Goal: Transaction & Acquisition: Purchase product/service

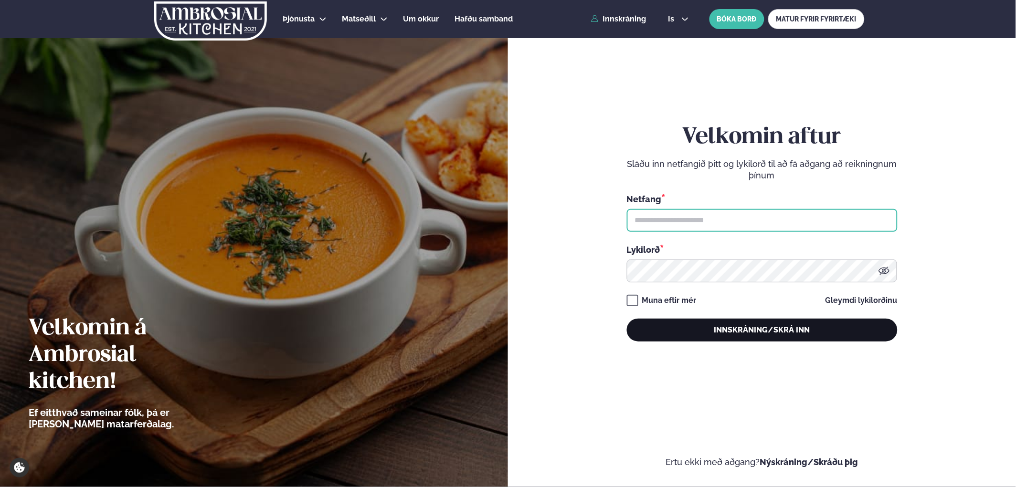
type input "**********"
click at [741, 332] on button "Innskráning/Skrá inn" at bounding box center [762, 330] width 271 height 23
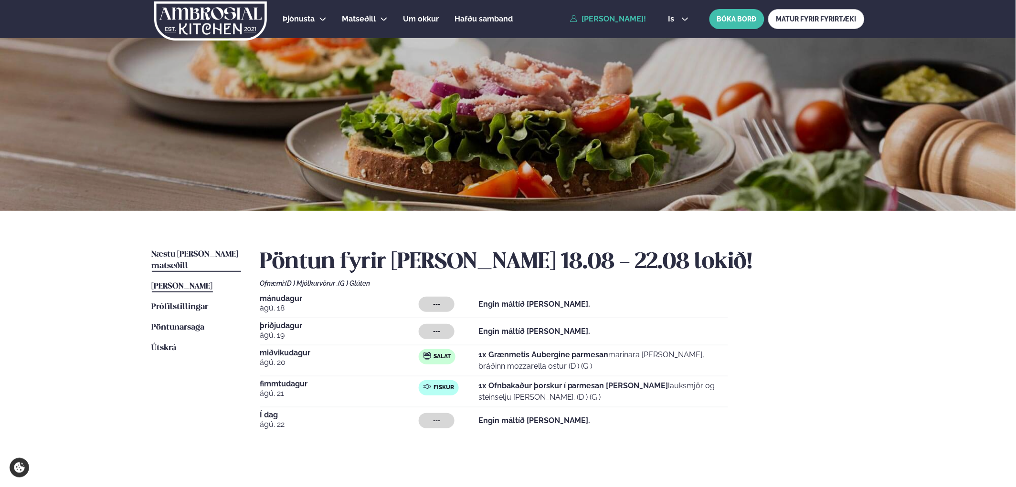
click at [198, 252] on span "Næstu [PERSON_NAME] matseðill" at bounding box center [195, 261] width 87 height 20
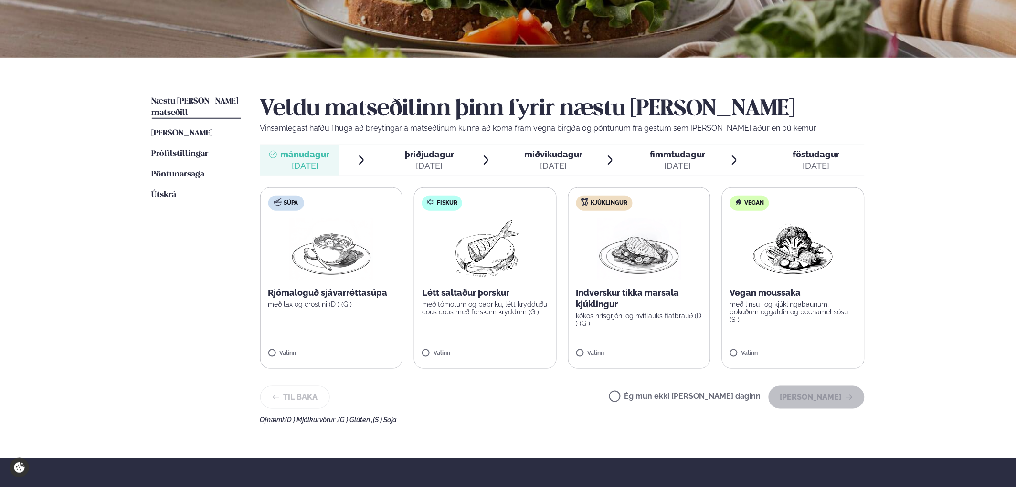
scroll to position [159, 0]
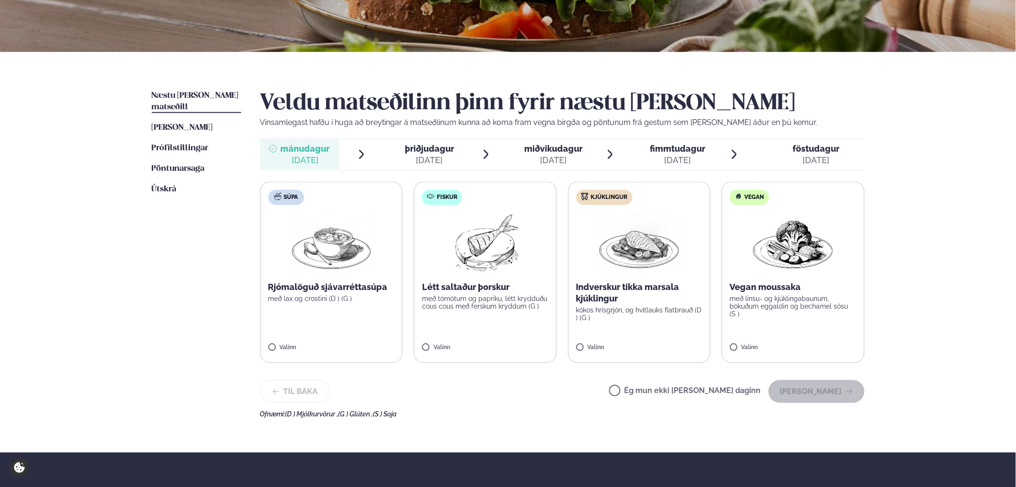
click at [571, 166] on span "miðvikudagur mið. [DATE]" at bounding box center [547, 154] width 79 height 31
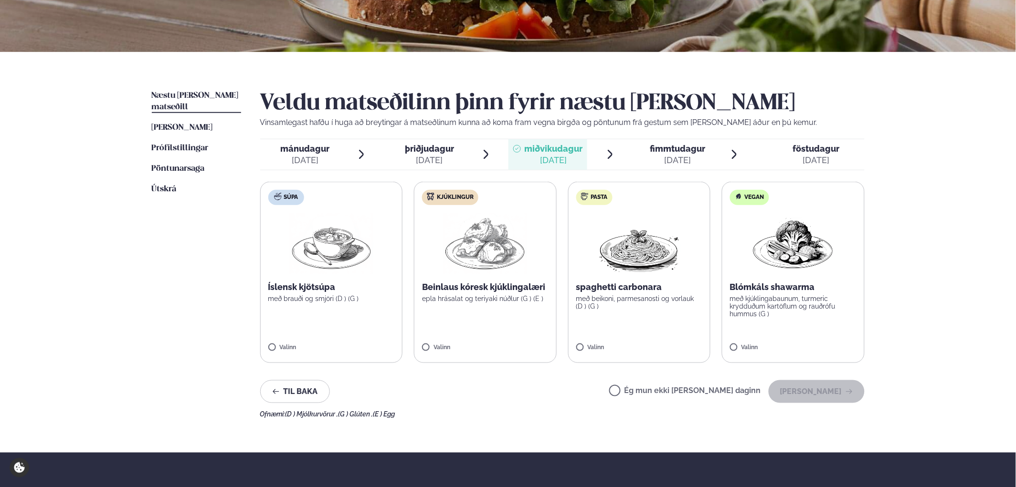
click at [694, 155] on div "[DATE]" at bounding box center [677, 160] width 55 height 11
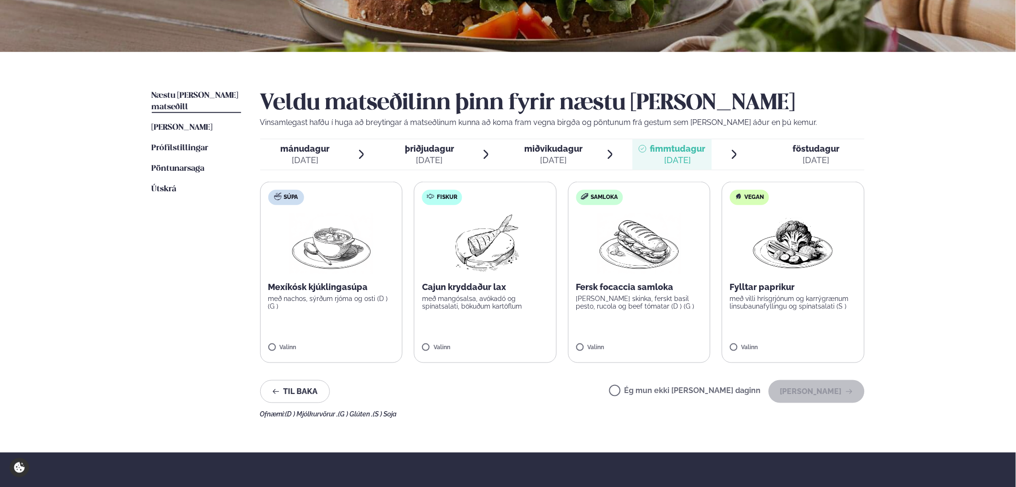
click at [476, 295] on p "með mangósalsa, avókadó og spínatsalati, bökuðum kartöflum" at bounding box center [485, 302] width 126 height 15
click at [807, 392] on button "[PERSON_NAME]" at bounding box center [816, 391] width 96 height 23
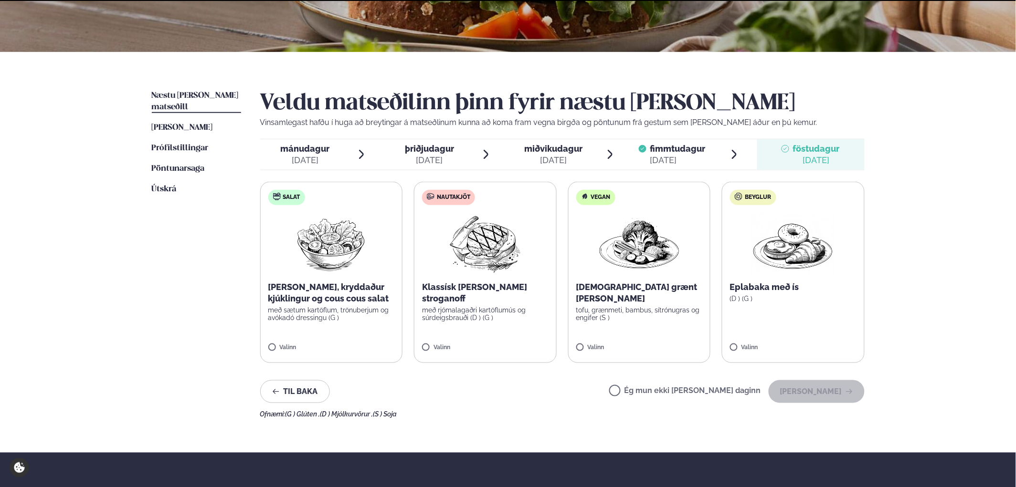
click at [556, 155] on div "[DATE]" at bounding box center [553, 160] width 58 height 11
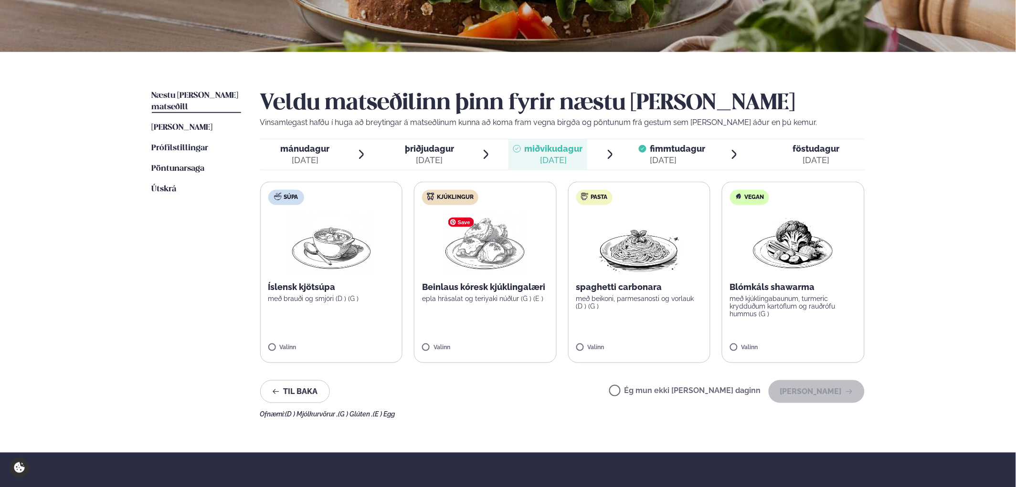
click at [496, 240] on img at bounding box center [485, 243] width 84 height 61
click at [809, 391] on button "[PERSON_NAME]" at bounding box center [816, 391] width 96 height 23
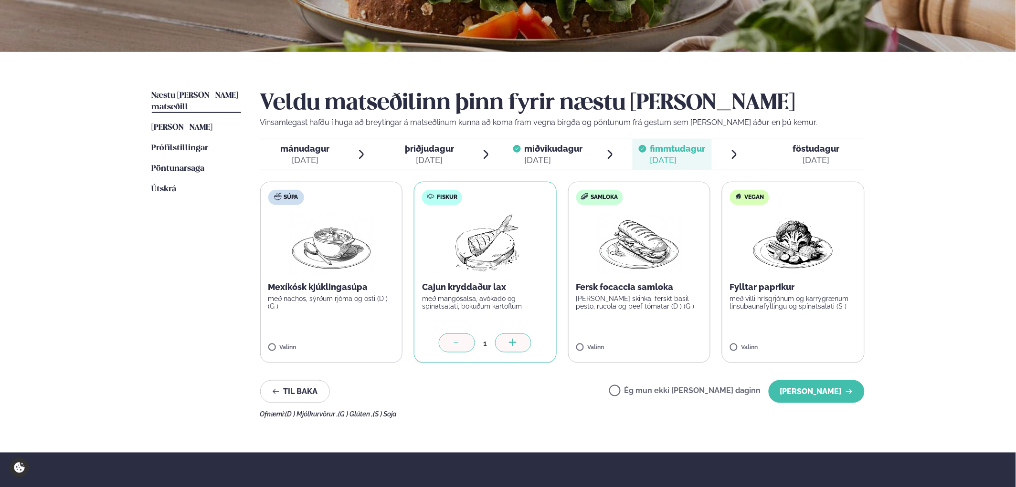
click at [177, 101] on link "Næstu [PERSON_NAME] matseðill Næsta vika" at bounding box center [196, 101] width 89 height 23
click at [201, 124] on span "[PERSON_NAME]" at bounding box center [182, 128] width 61 height 8
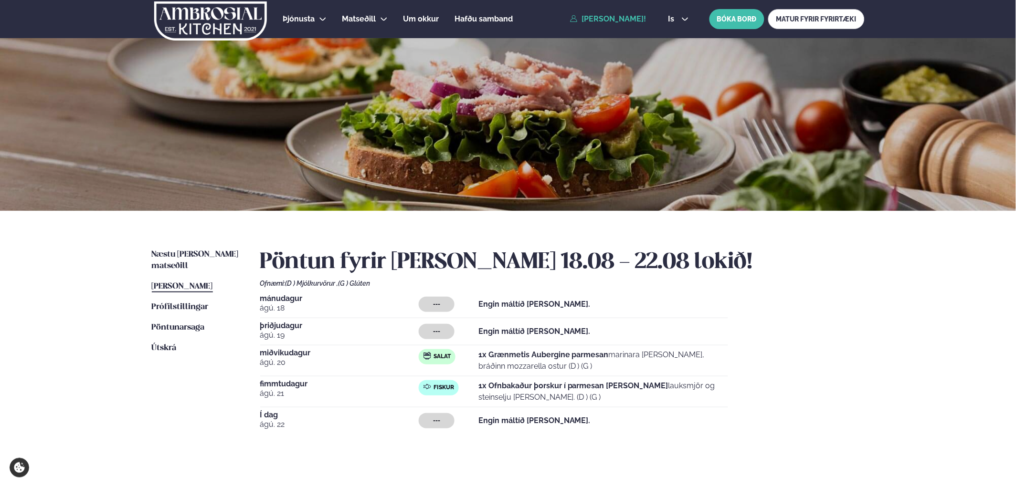
click at [210, 248] on div "Næstu [PERSON_NAME] matseðill Næsta vika [PERSON_NAME] matseðill [PERSON_NAME] …" at bounding box center [508, 352] width 770 height 283
click at [209, 254] on span "Næstu [PERSON_NAME] matseðill" at bounding box center [195, 261] width 87 height 20
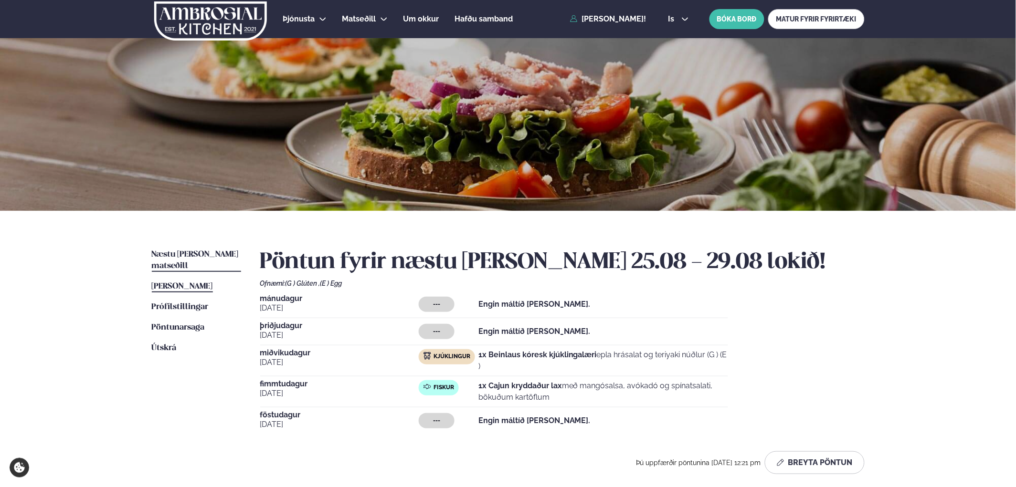
click at [199, 283] on span "[PERSON_NAME]" at bounding box center [182, 287] width 61 height 8
